Goal: Information Seeking & Learning: Learn about a topic

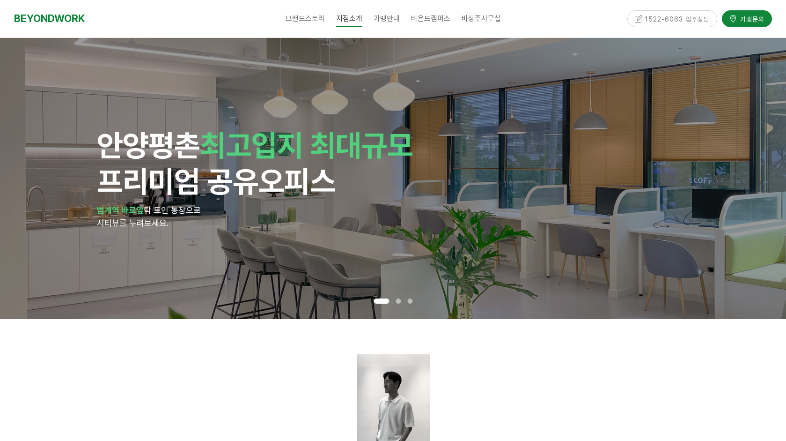
scroll to position [1152, 0]
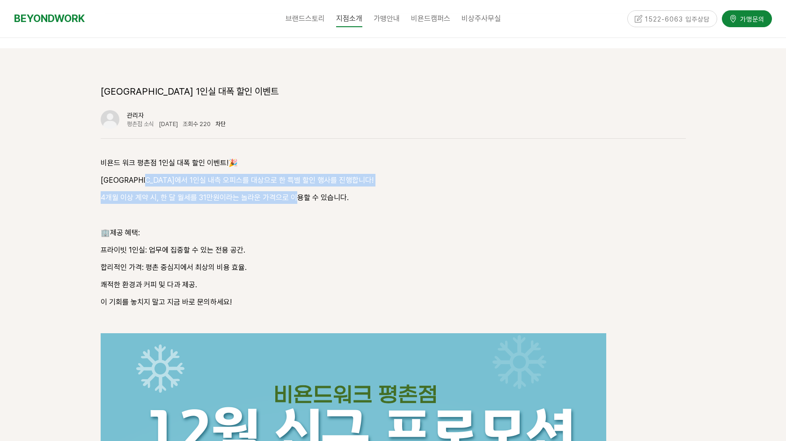
drag, startPoint x: 159, startPoint y: 142, endPoint x: 296, endPoint y: 162, distance: 138.3
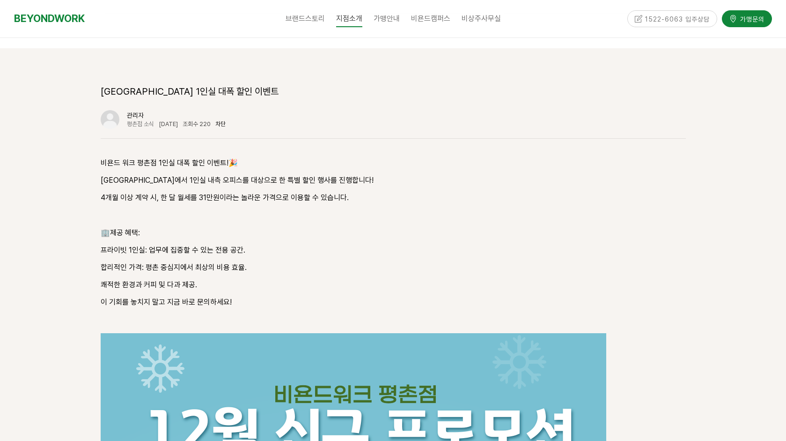
click at [340, 191] on p "4개월 이상 계약 시, 한 달 월세를 31만원이라는 놀라운 가격으로 이용할 수 있습니다." at bounding box center [393, 197] width 585 height 13
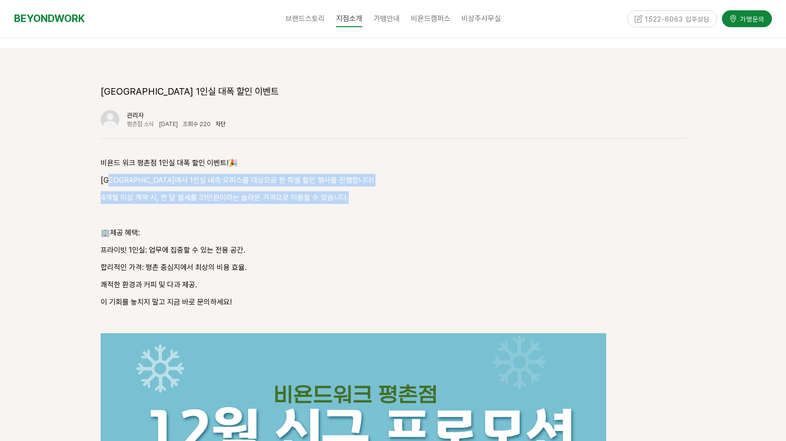
drag, startPoint x: 346, startPoint y: 159, endPoint x: 112, endPoint y: 138, distance: 235.1
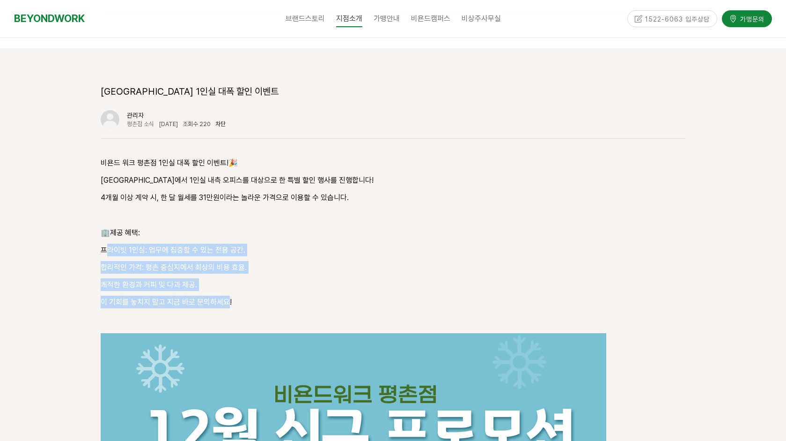
drag, startPoint x: 109, startPoint y: 212, endPoint x: 227, endPoint y: 269, distance: 131.7
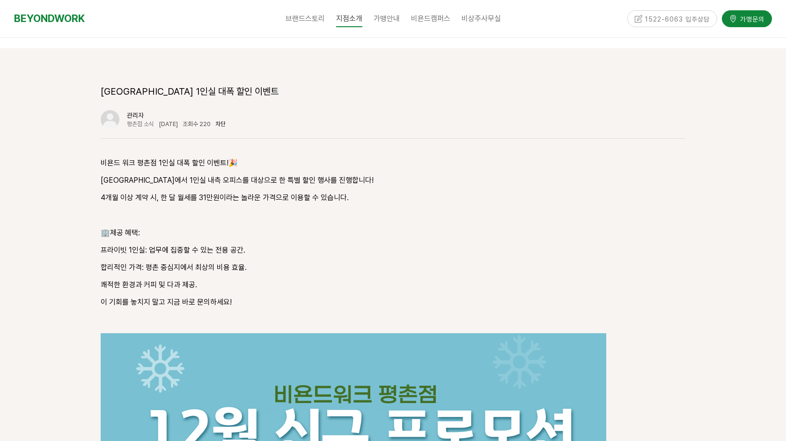
click at [599, 226] on p "🏢제공 혜택:" at bounding box center [393, 232] width 585 height 13
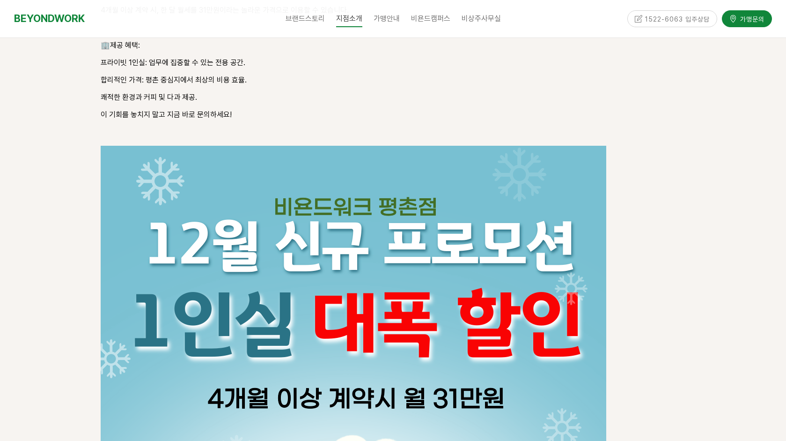
click at [632, 196] on p at bounding box center [393, 398] width 585 height 510
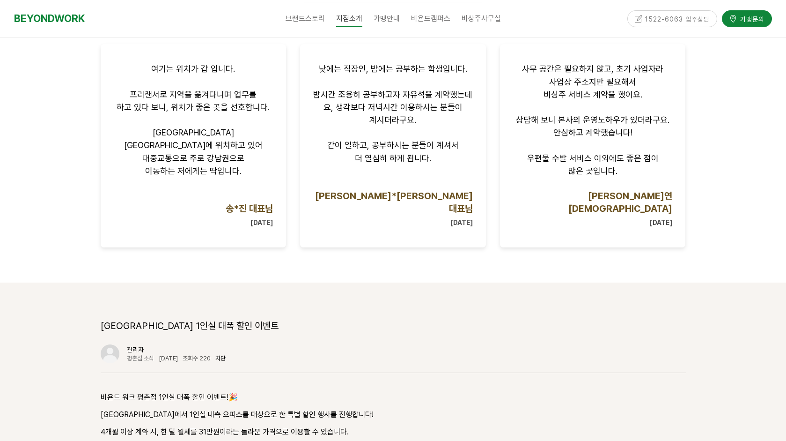
scroll to position [778, 0]
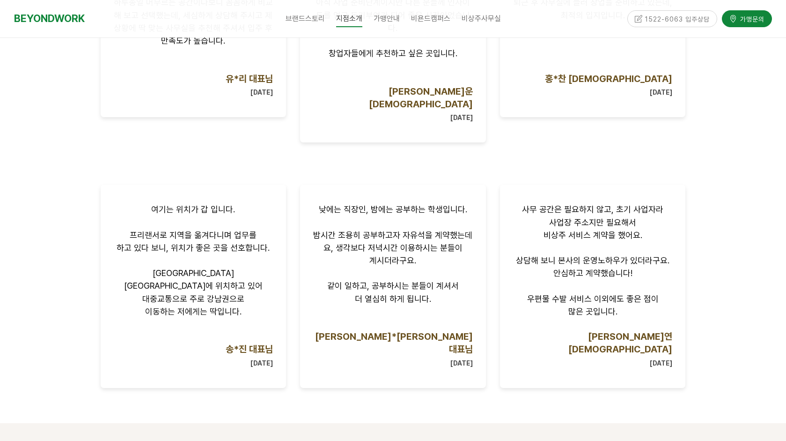
click at [82, 174] on div at bounding box center [393, 132] width 786 height 581
click at [83, 164] on div at bounding box center [393, 132] width 786 height 581
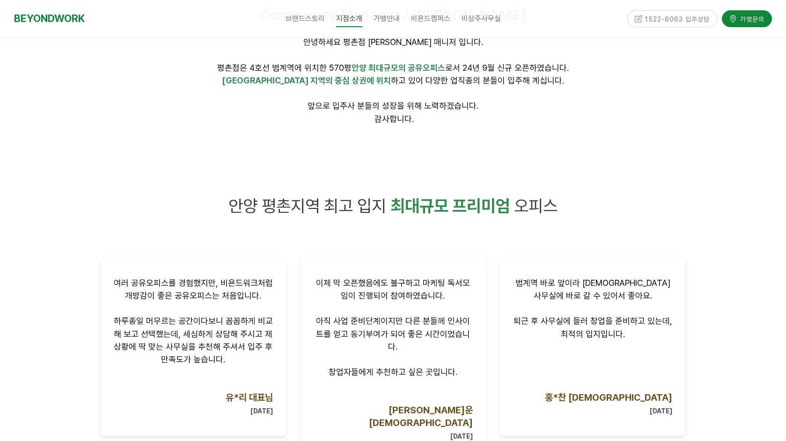
scroll to position [319, 0]
